Goal: Transaction & Acquisition: Book appointment/travel/reservation

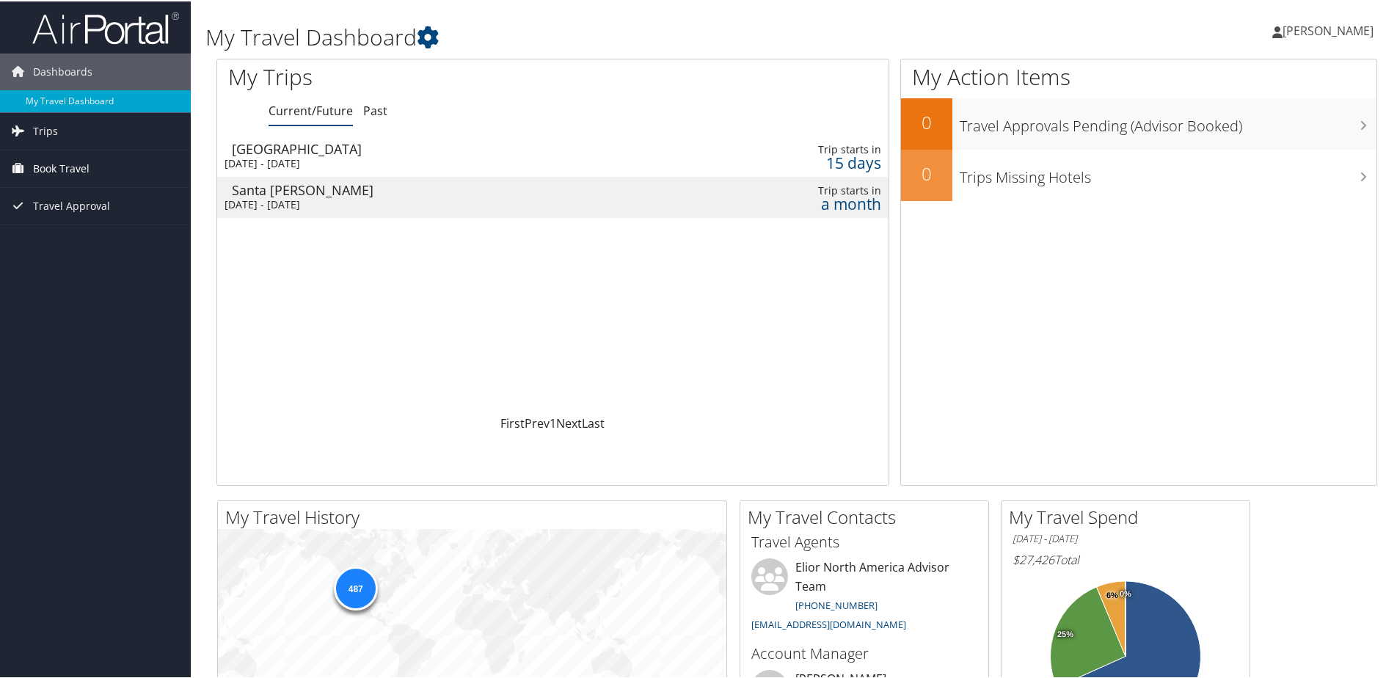
click at [59, 169] on span "Book Travel" at bounding box center [61, 167] width 56 height 37
click at [79, 241] on link "Book/Manage Online Trips" at bounding box center [95, 241] width 191 height 22
